Goal: Task Accomplishment & Management: Use online tool/utility

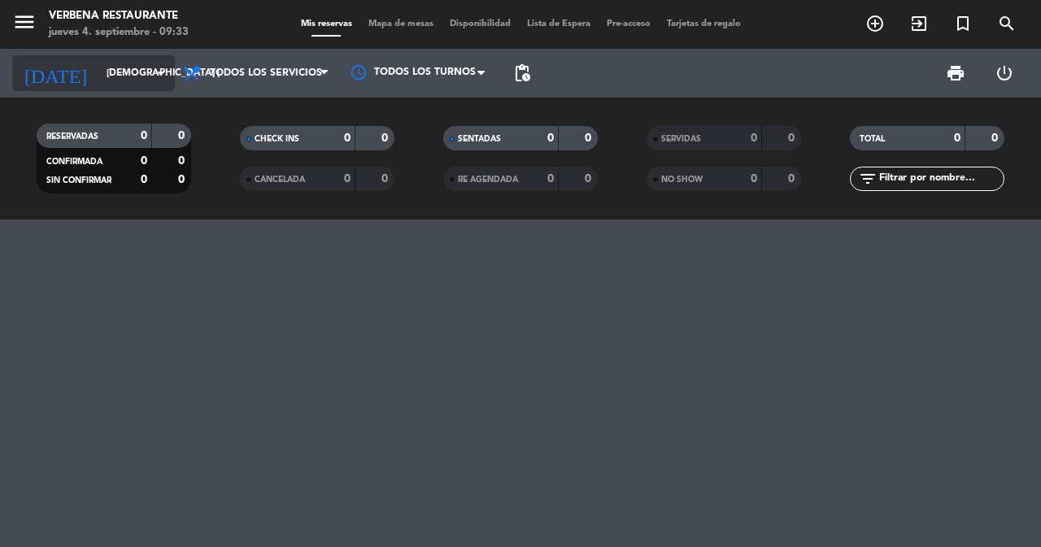
click at [98, 72] on input "[DEMOGRAPHIC_DATA] [DATE]" at bounding box center [162, 73] width 129 height 28
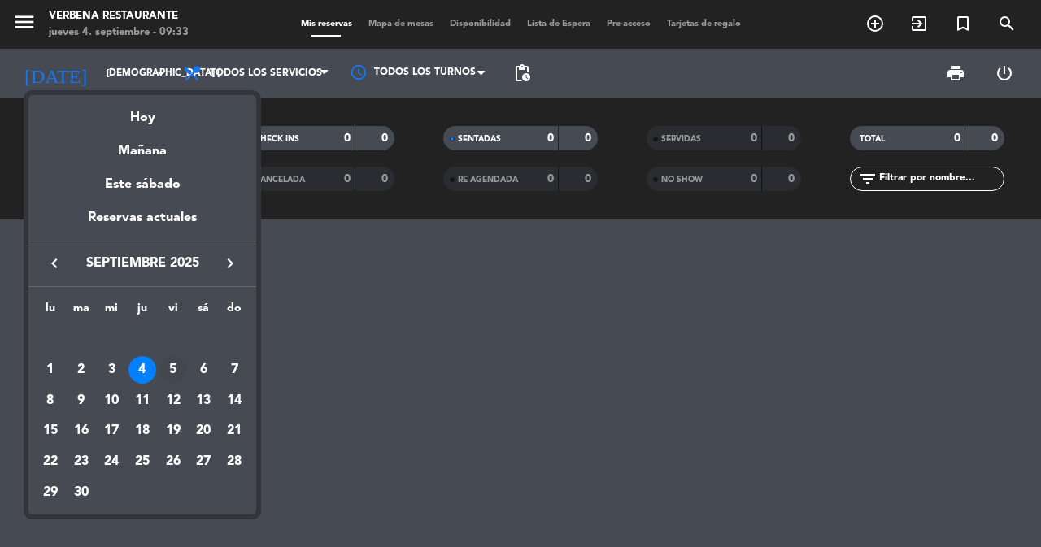
click at [168, 358] on div "5" at bounding box center [173, 370] width 28 height 28
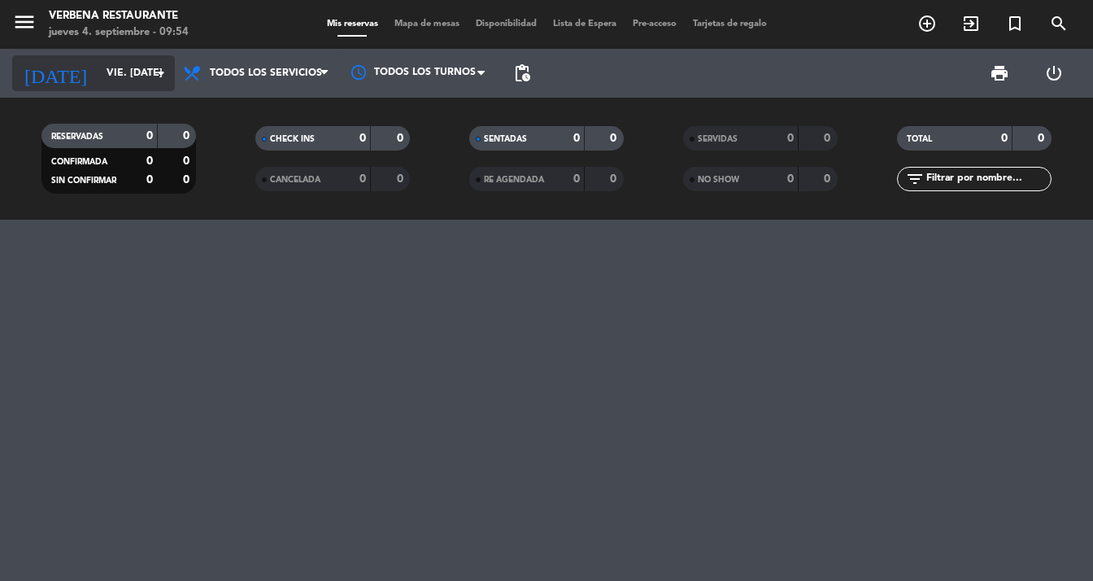
click at [157, 73] on icon "arrow_drop_down" at bounding box center [161, 73] width 20 height 20
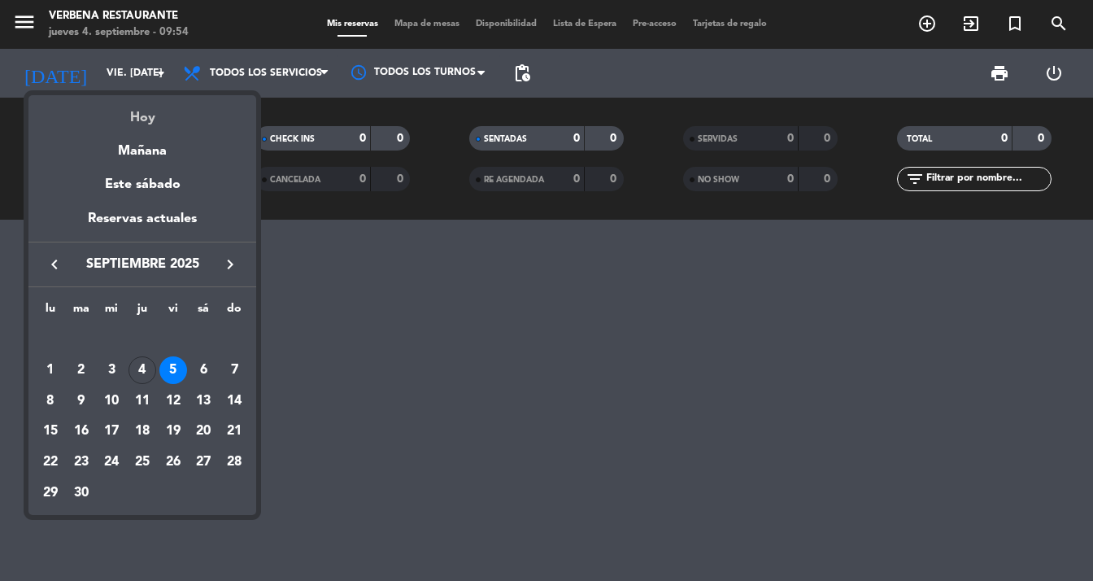
click at [138, 121] on div "Hoy" at bounding box center [142, 111] width 228 height 33
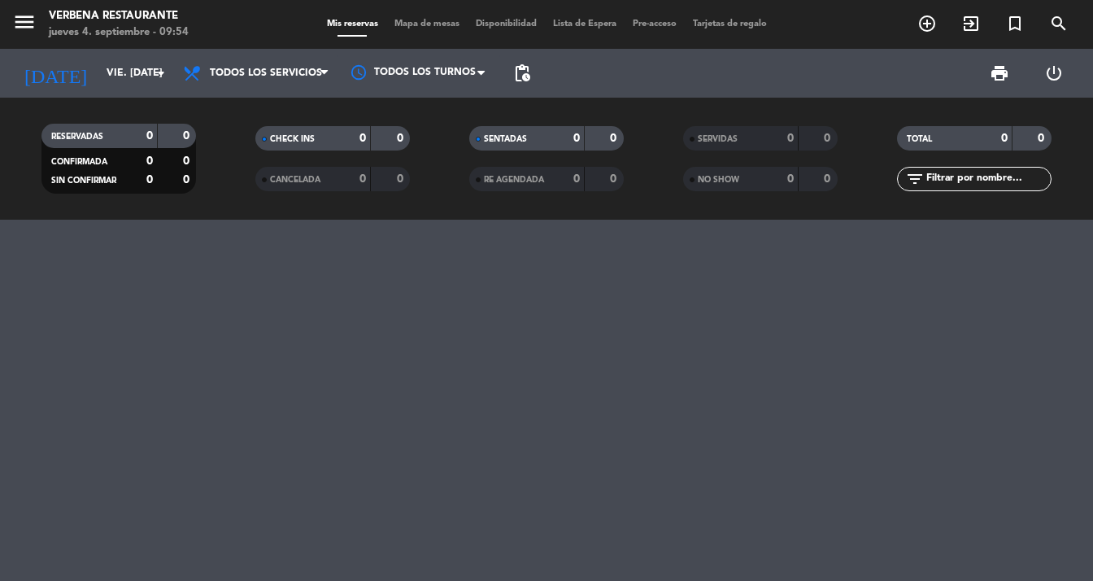
type input "[DEMOGRAPHIC_DATA] [DATE]"
